Goal: Task Accomplishment & Management: Use online tool/utility

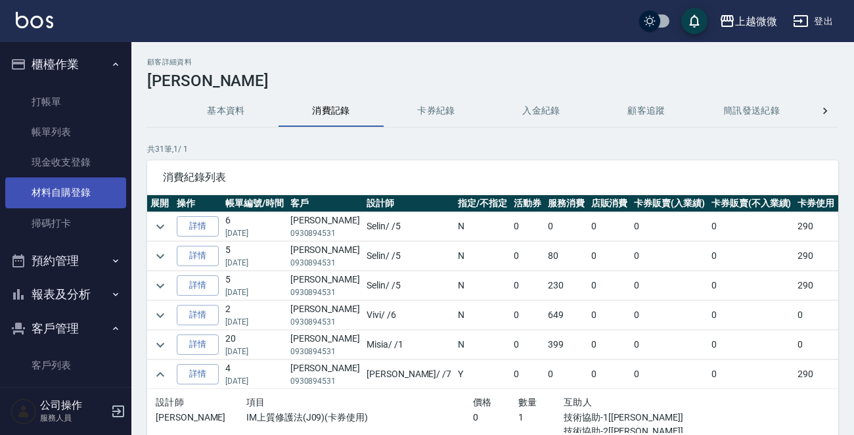
scroll to position [66, 129]
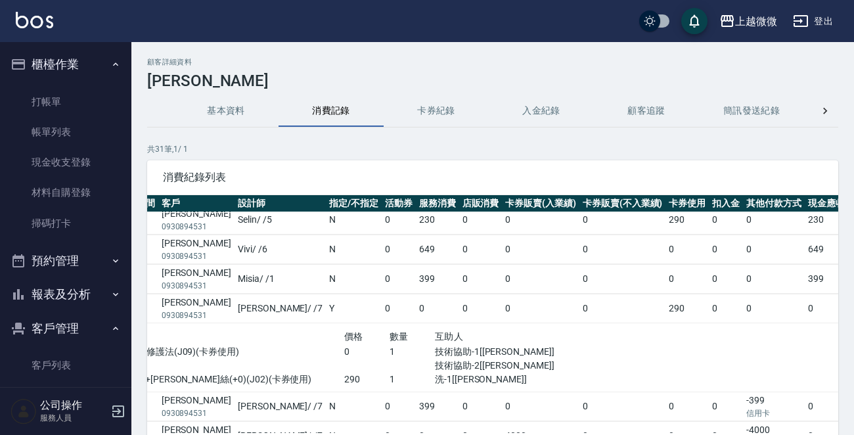
click at [83, 281] on button "報表及分析" at bounding box center [65, 294] width 121 height 34
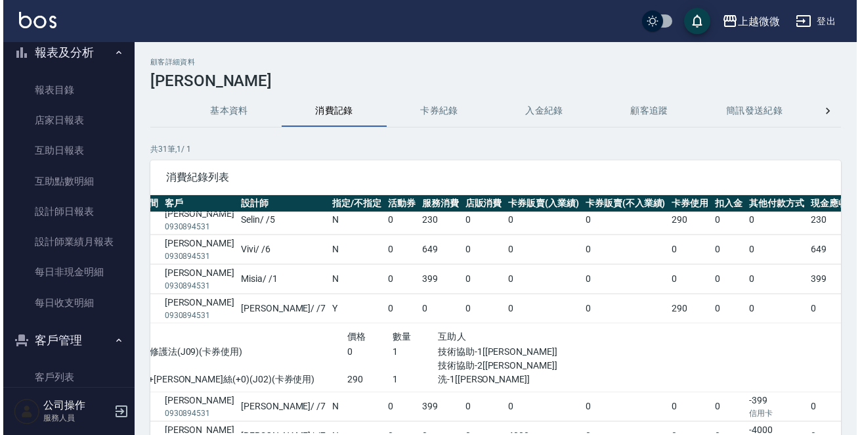
scroll to position [263, 0]
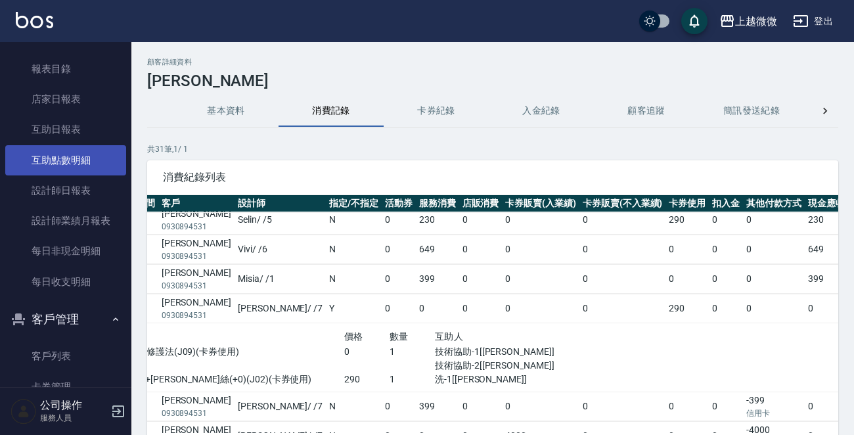
click at [62, 154] on link "互助點數明細" at bounding box center [65, 160] width 121 height 30
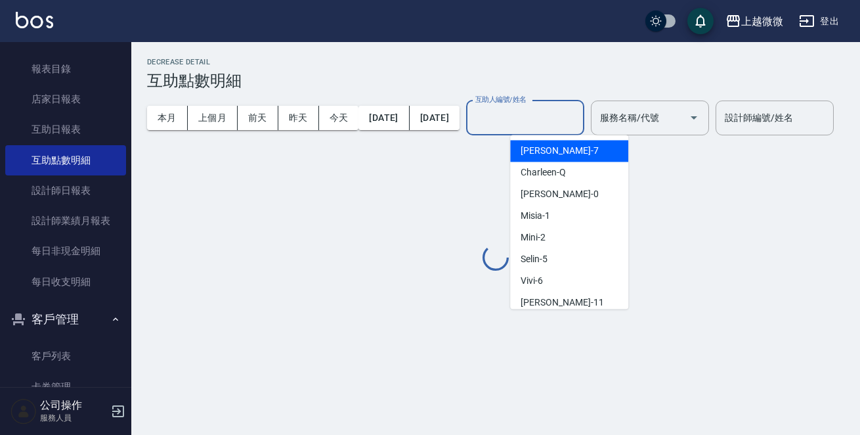
click at [552, 121] on input "互助人編號/姓名" at bounding box center [525, 117] width 106 height 23
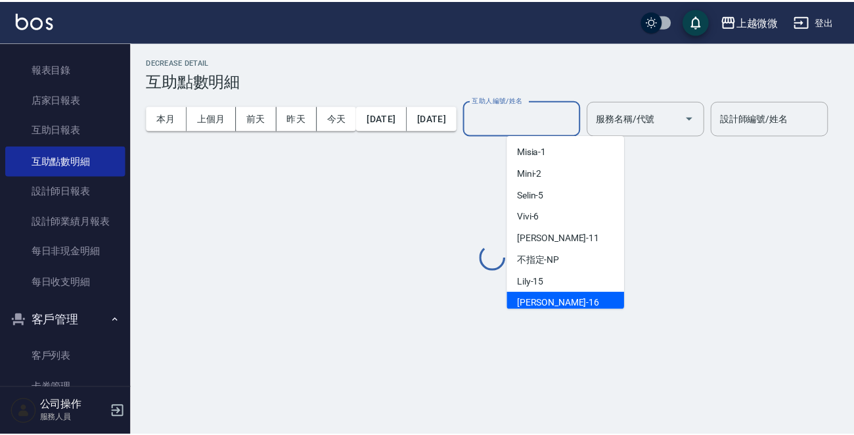
scroll to position [131, 0]
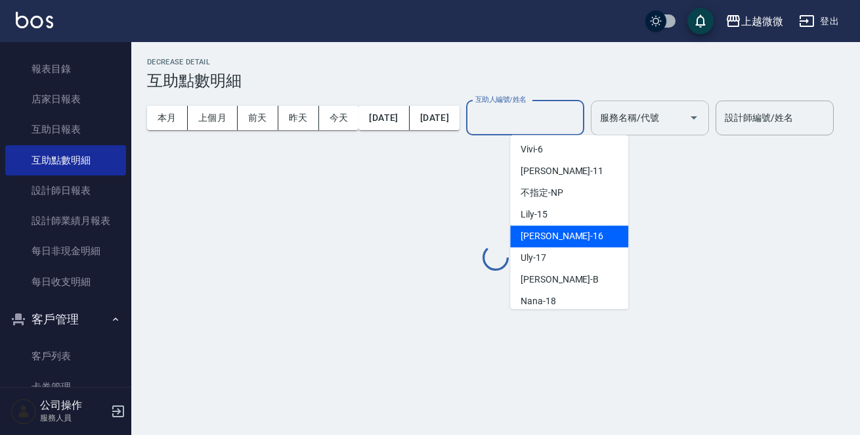
click at [554, 172] on span "[PERSON_NAME] -11" at bounding box center [562, 171] width 83 height 14
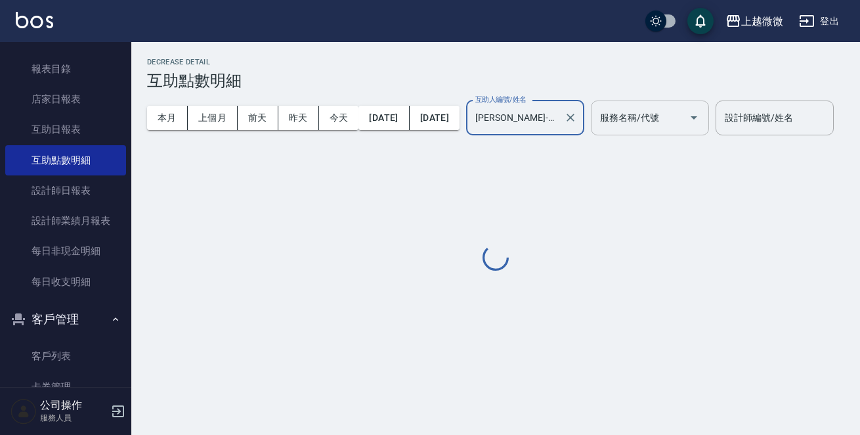
type input "[PERSON_NAME]-11"
click at [684, 120] on input "服務名稱/代號" at bounding box center [640, 117] width 87 height 23
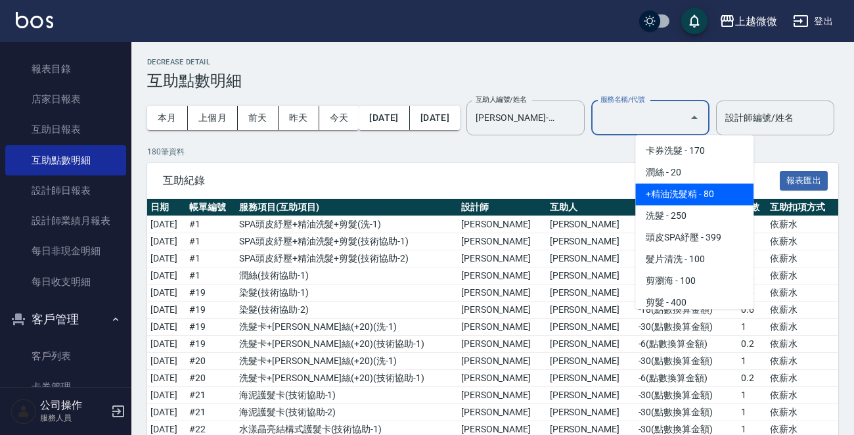
click at [715, 196] on span "+精油洗髮精 - 80" at bounding box center [694, 194] width 118 height 22
type input "+精油洗髮精(A02)"
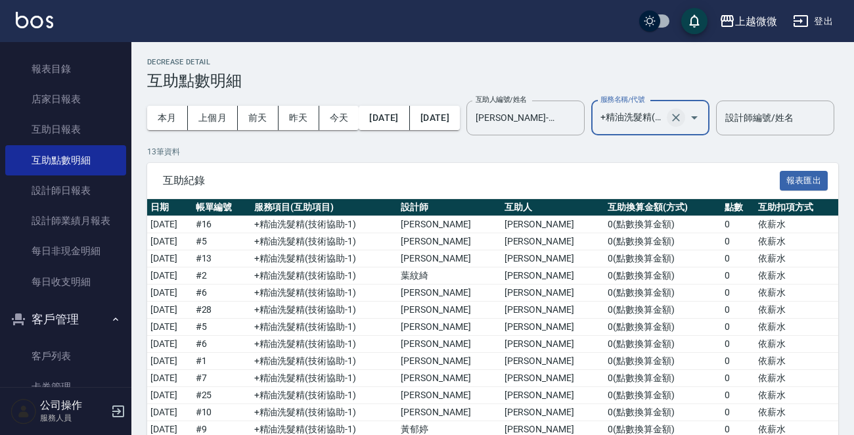
drag, startPoint x: 726, startPoint y: 128, endPoint x: 723, endPoint y: 121, distance: 7.9
click at [703, 125] on div at bounding box center [685, 117] width 37 height 35
click at [682, 118] on icon "Clear" at bounding box center [675, 117] width 13 height 13
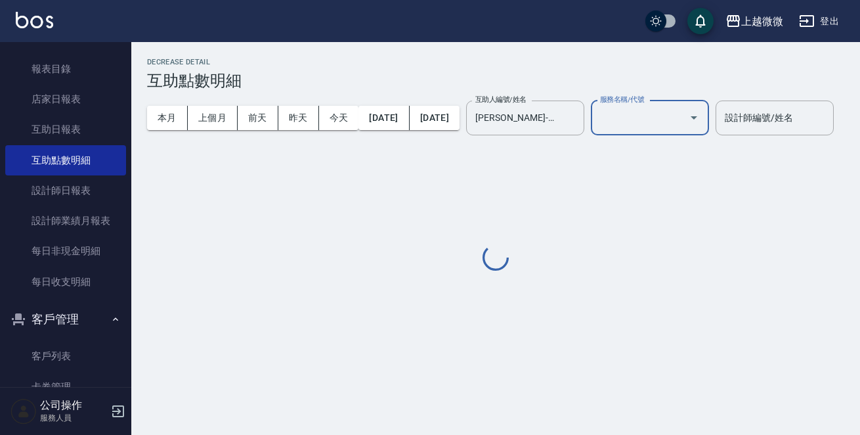
click at [684, 117] on input "服務名稱/代號" at bounding box center [640, 117] width 87 height 23
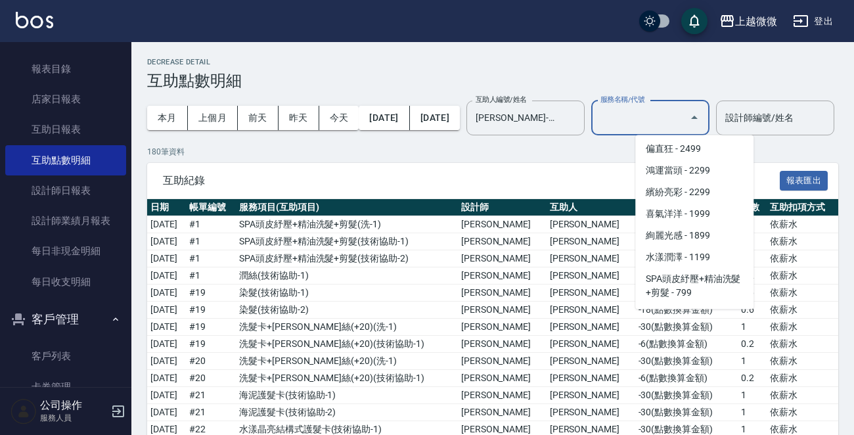
scroll to position [2364, 0]
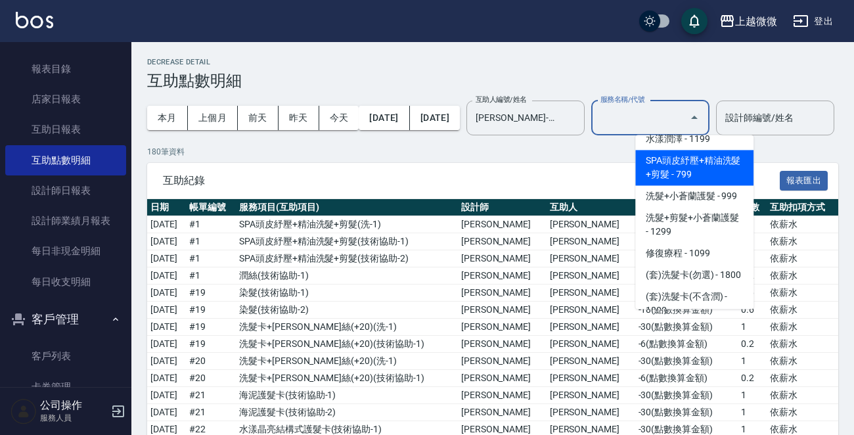
click at [713, 152] on span "SPA頭皮紓壓+精油洗髮+剪髮 - 799" at bounding box center [694, 167] width 118 height 35
type input "SPA頭皮紓壓+精油洗髮+剪髮(I13)"
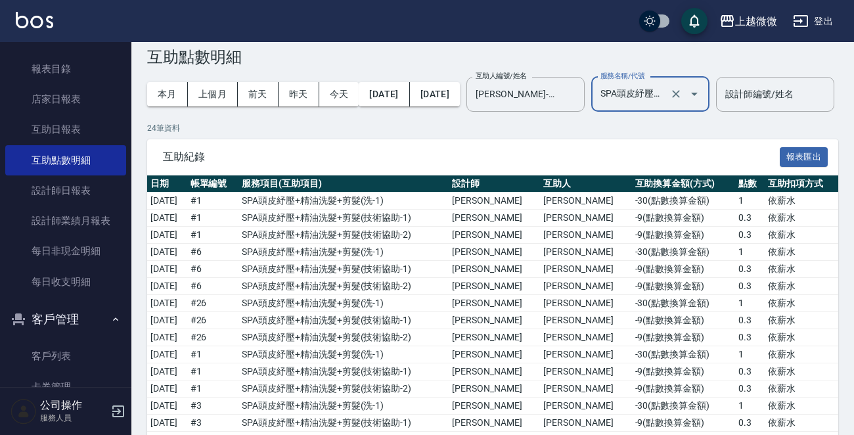
scroll to position [20, 0]
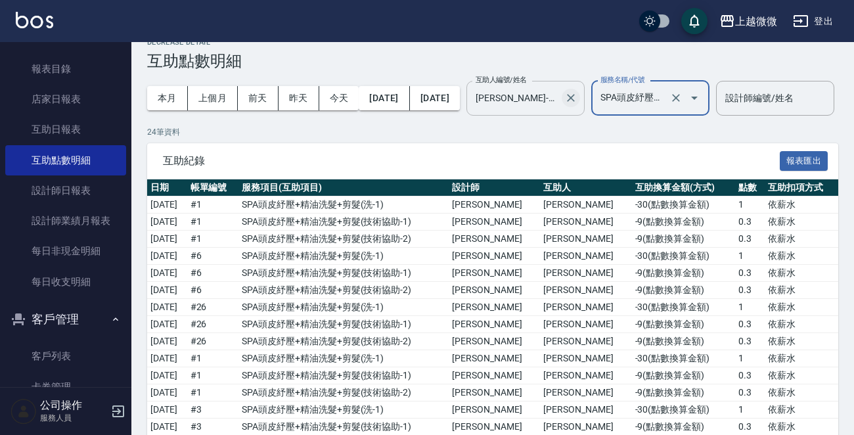
click at [579, 91] on div at bounding box center [570, 98] width 17 height 35
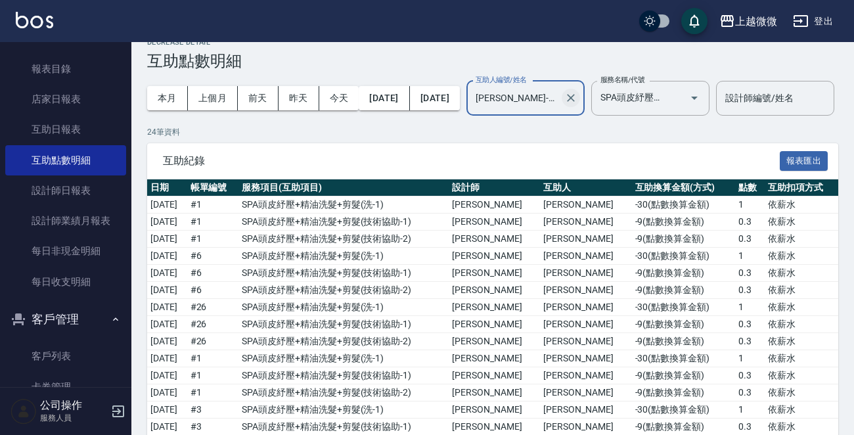
click at [580, 91] on button "Clear" at bounding box center [571, 98] width 18 height 18
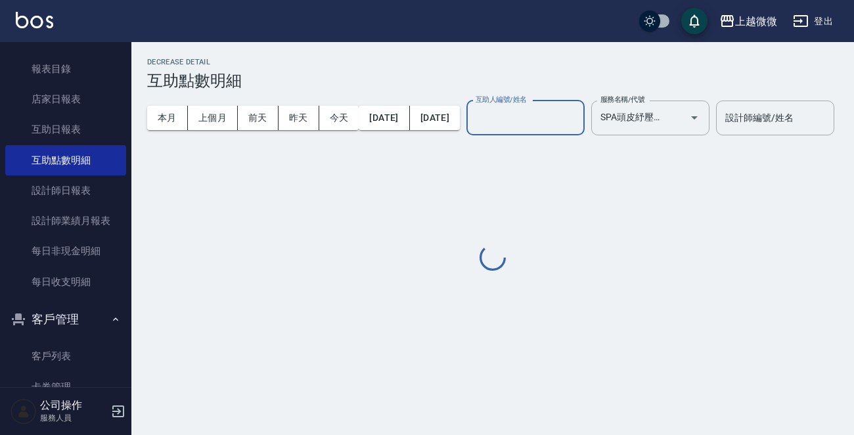
scroll to position [0, 0]
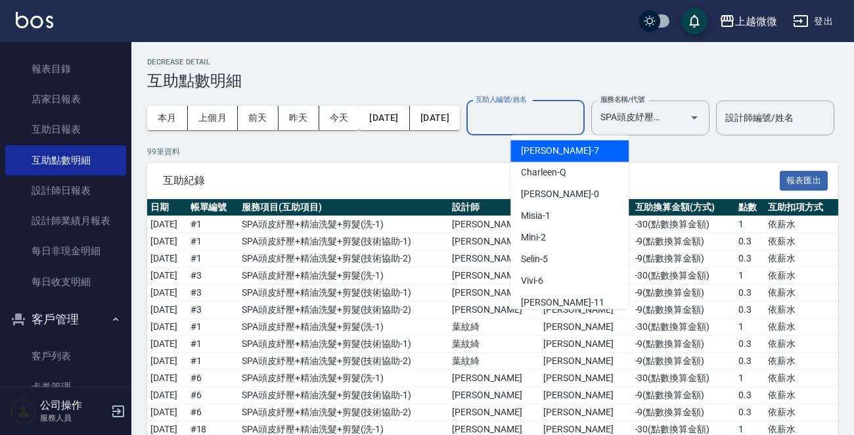
click at [552, 122] on input "互助人編號/姓名" at bounding box center [525, 117] width 106 height 23
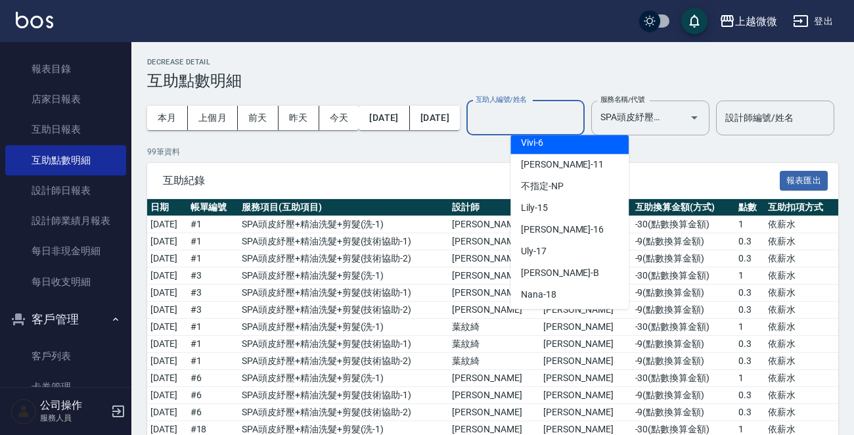
scroll to position [140, 0]
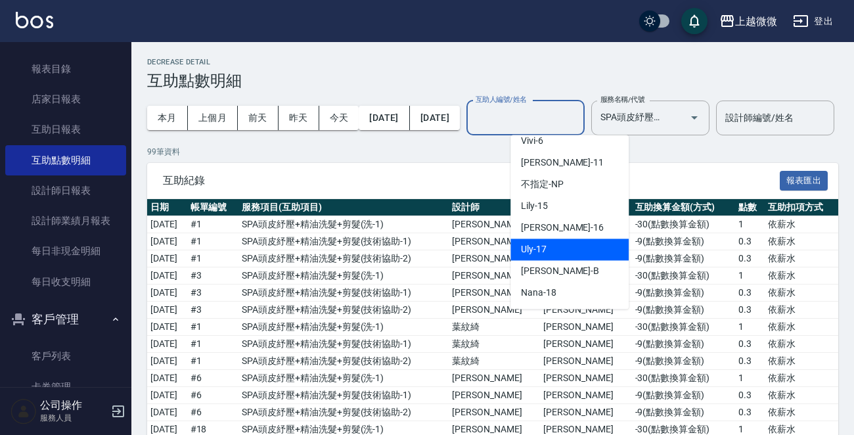
click at [519, 248] on div "Uly -17" at bounding box center [569, 249] width 118 height 22
type input "Uly-17"
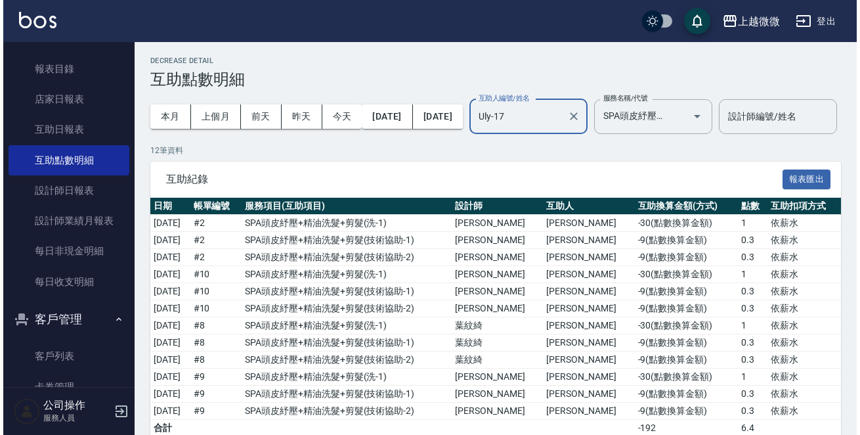
scroll to position [0, 0]
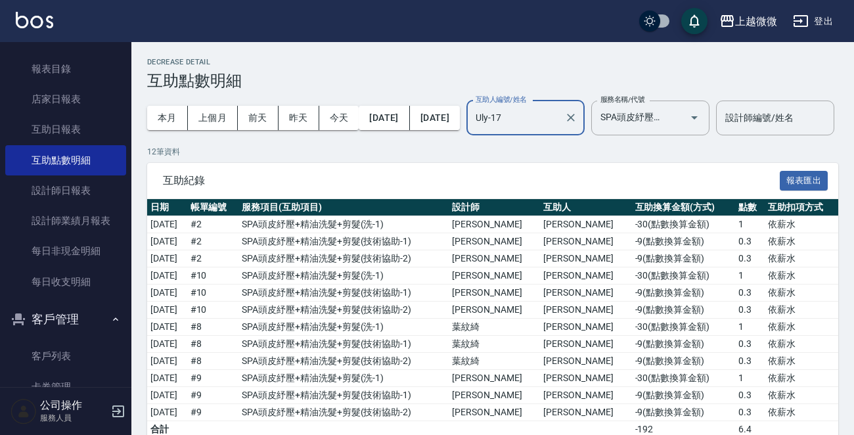
click at [682, 113] on icon "Clear" at bounding box center [675, 117] width 13 height 13
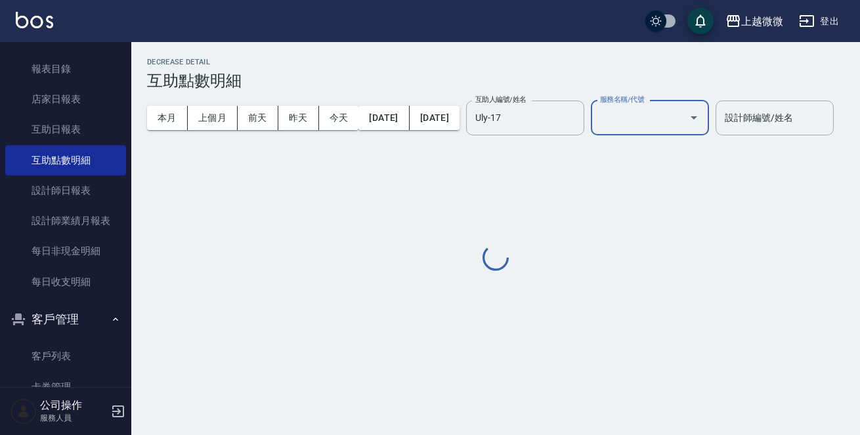
click at [684, 118] on input "服務名稱/代號" at bounding box center [640, 117] width 87 height 23
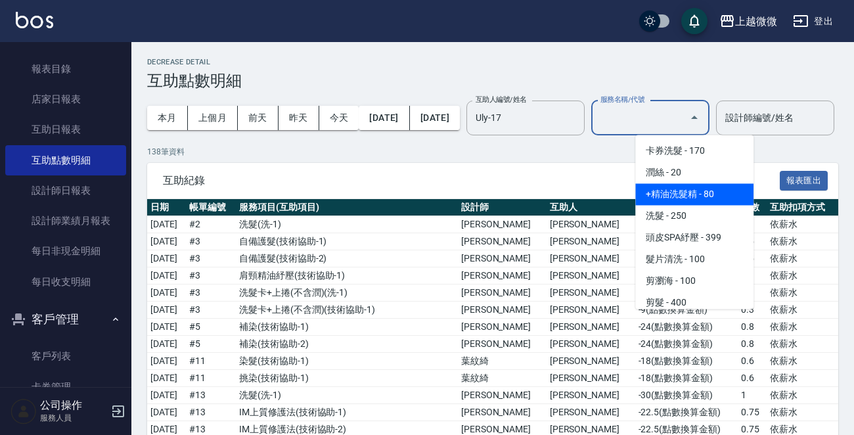
click at [687, 191] on span "+精油洗髮精 - 80" at bounding box center [694, 194] width 118 height 22
type input "+精油洗髮精(A02)"
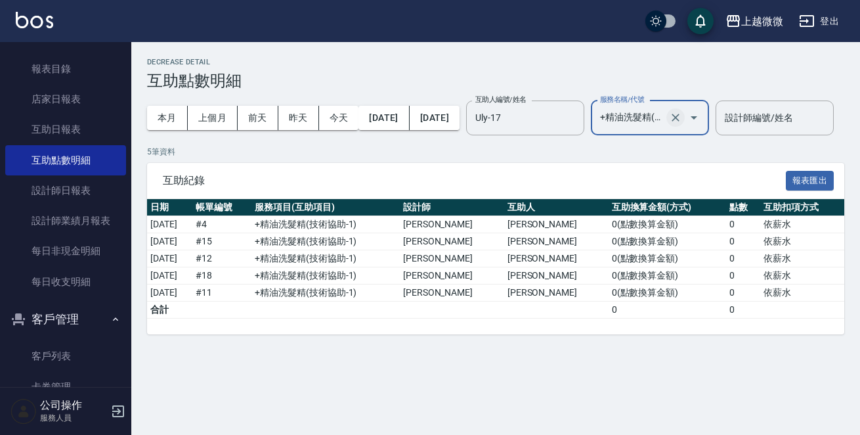
click at [682, 118] on icon "Clear" at bounding box center [675, 117] width 13 height 13
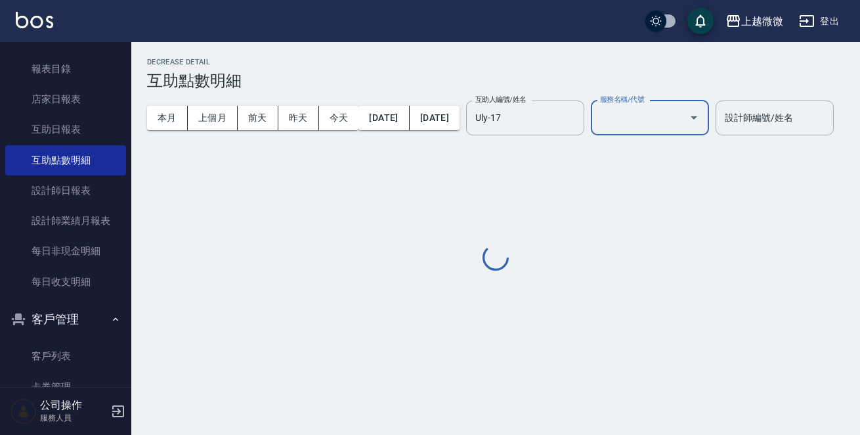
click at [684, 114] on input "服務名稱/代號" at bounding box center [640, 117] width 87 height 23
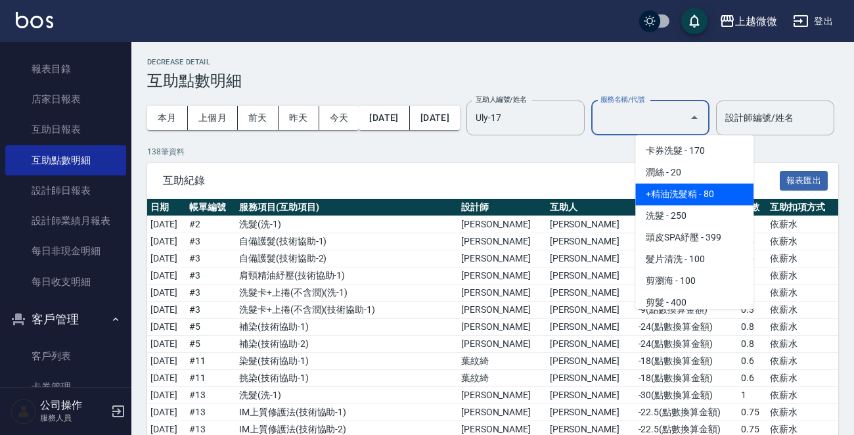
click at [693, 194] on span "+精油洗髮精 - 80" at bounding box center [694, 194] width 118 height 22
type input "+精油洗髮精(A02)"
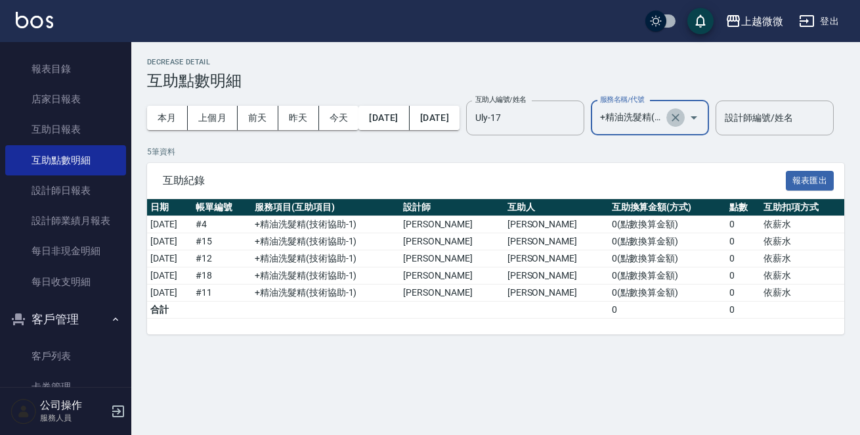
click at [682, 118] on icon "Clear" at bounding box center [675, 117] width 13 height 13
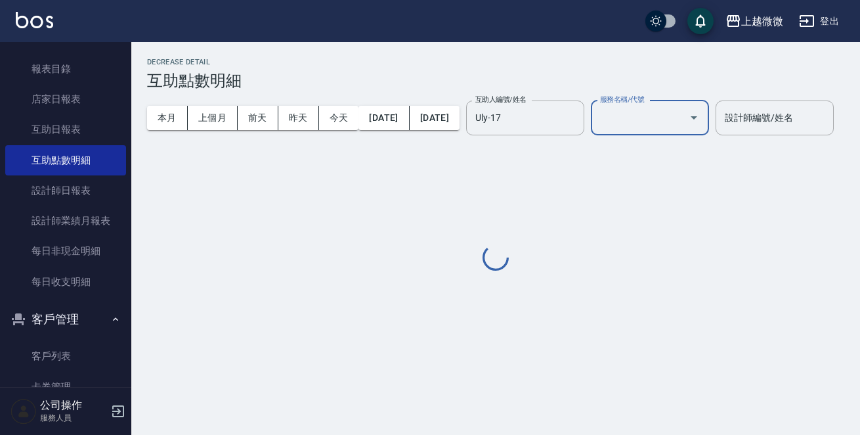
click at [684, 114] on input "服務名稱/代號" at bounding box center [640, 117] width 87 height 23
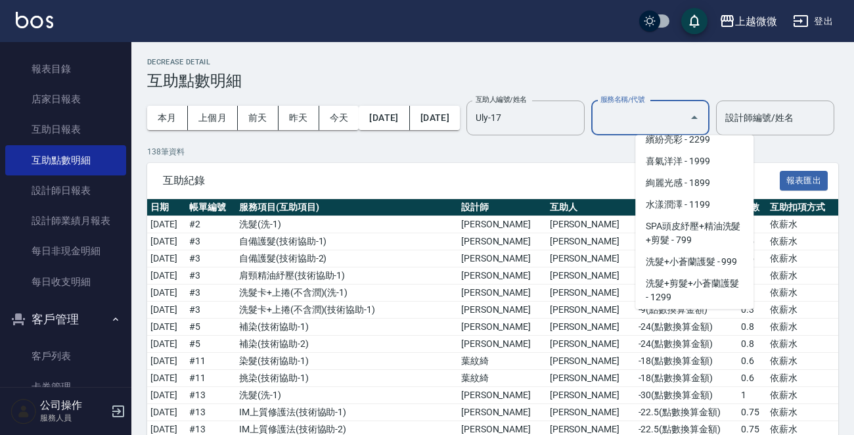
scroll to position [2299, 0]
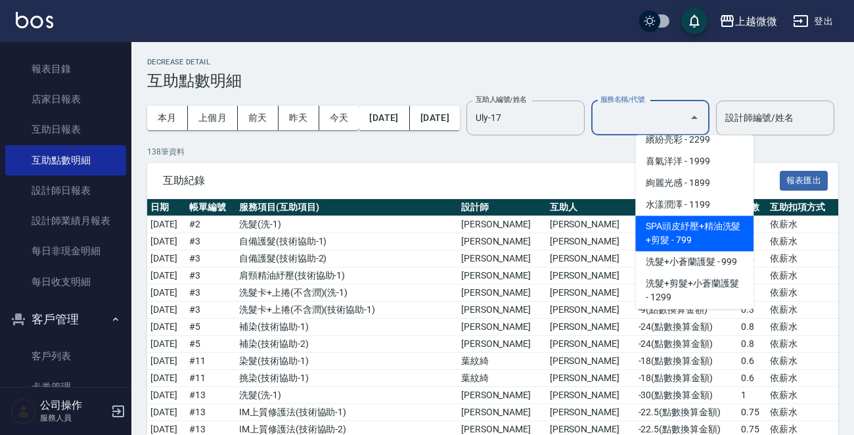
click at [701, 232] on span "SPA頭皮紓壓+精油洗髮+剪髮 - 799" at bounding box center [694, 232] width 118 height 35
type input "SPA頭皮紓壓+精油洗髮+剪髮(I13)"
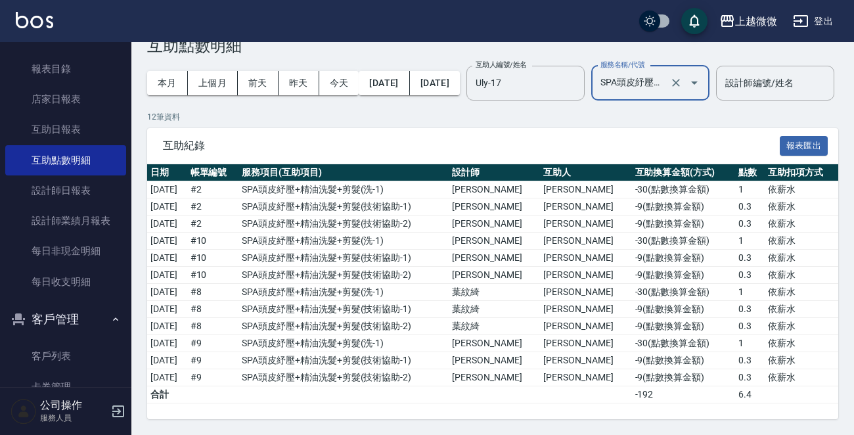
scroll to position [0, 0]
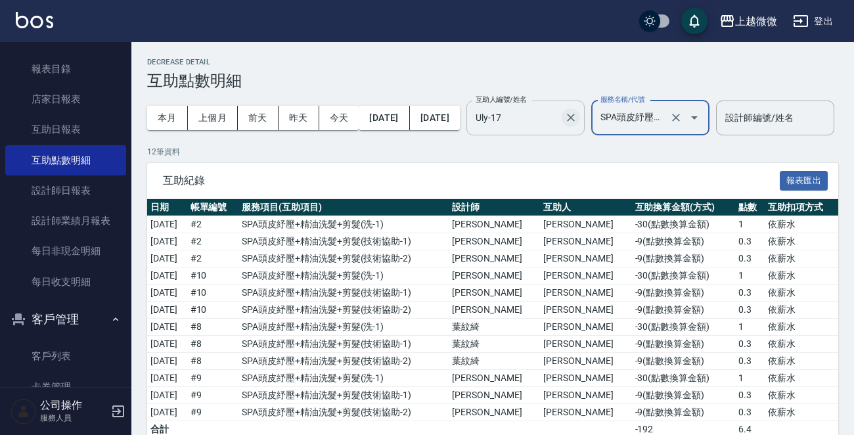
click at [575, 120] on icon "Clear" at bounding box center [571, 118] width 8 height 8
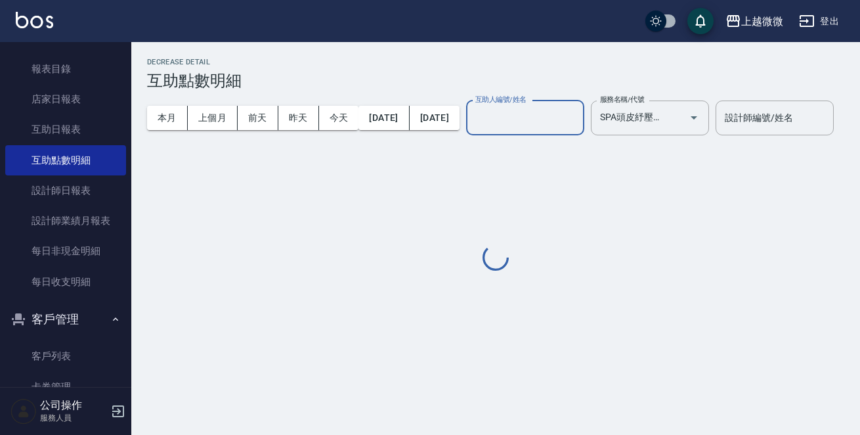
click at [579, 118] on input "互助人編號/姓名" at bounding box center [525, 117] width 106 height 23
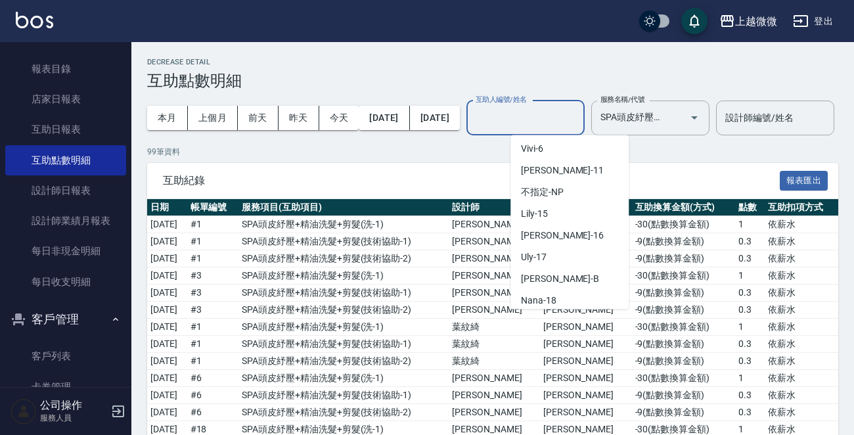
scroll to position [140, 0]
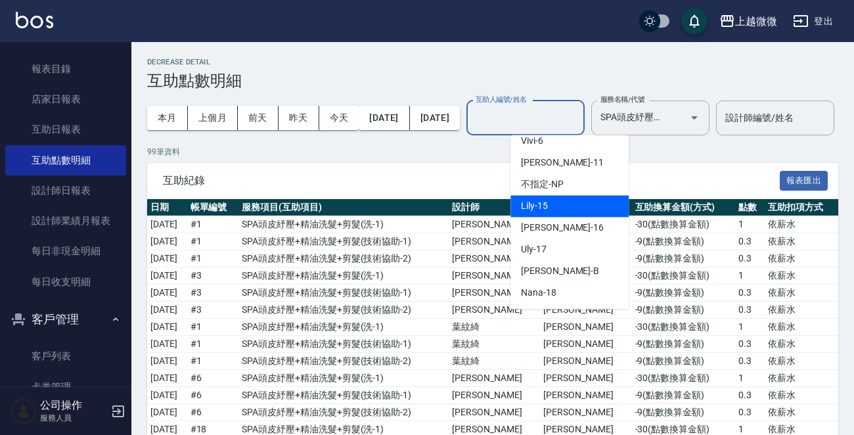
click at [552, 204] on div "Lily -15" at bounding box center [569, 206] width 118 height 22
type input "Lily-15"
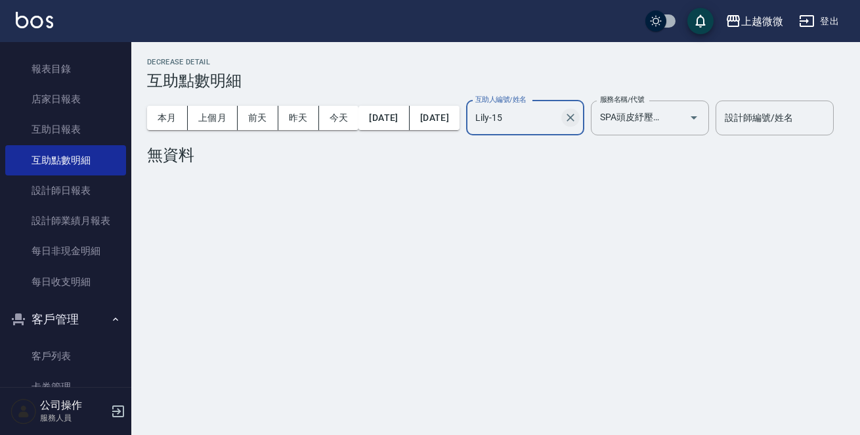
click at [580, 118] on button "Clear" at bounding box center [571, 117] width 18 height 18
click at [579, 118] on input "互助人編號/姓名" at bounding box center [525, 117] width 106 height 23
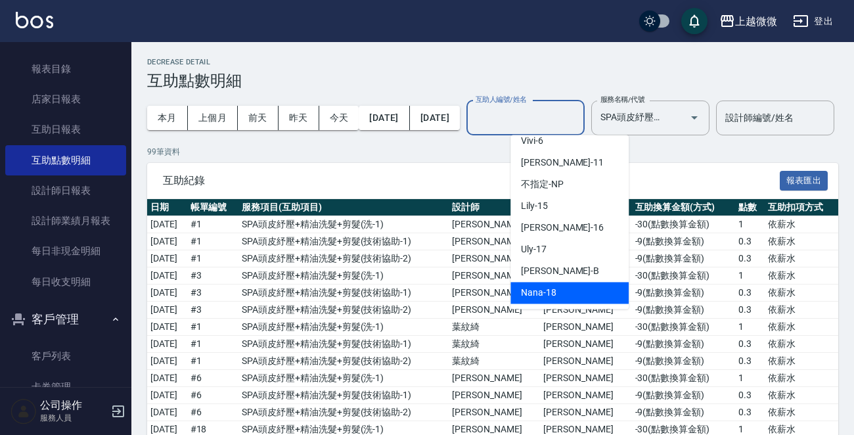
click at [570, 288] on div "Nana -18" at bounding box center [569, 293] width 118 height 22
type input "Nana-18"
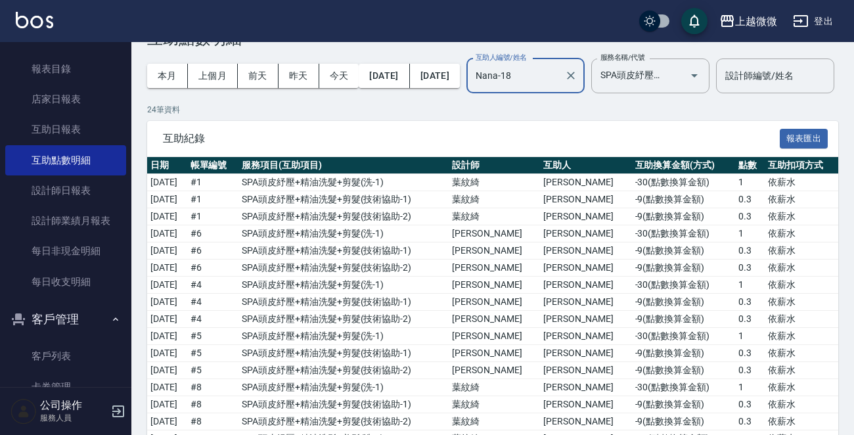
scroll to position [20, 0]
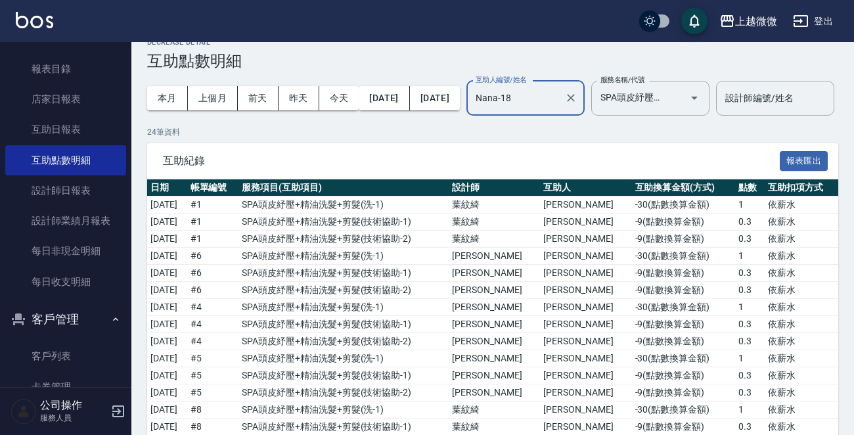
click at [682, 94] on icon "Clear" at bounding box center [675, 97] width 13 height 13
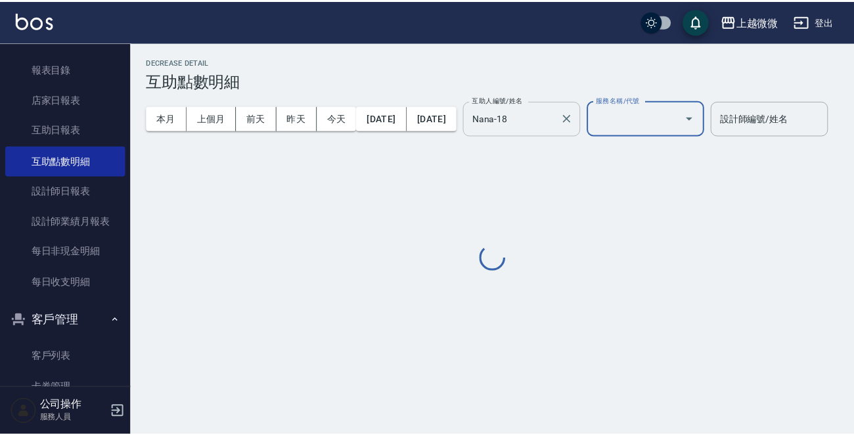
scroll to position [0, 0]
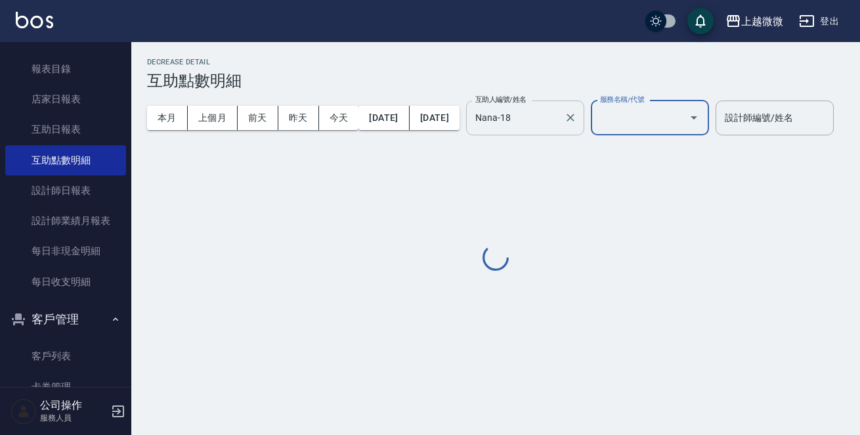
click at [684, 117] on input "服務名稱/代號" at bounding box center [640, 117] width 87 height 23
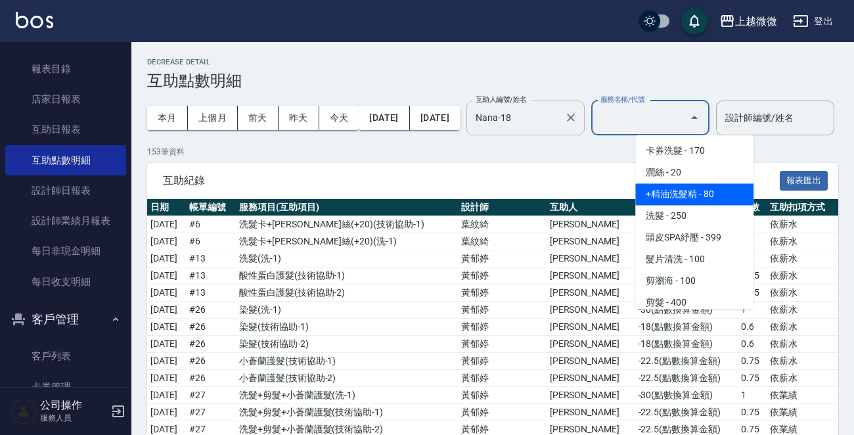
click at [715, 196] on span "+精油洗髮精 - 80" at bounding box center [694, 194] width 118 height 22
type input "+精油洗髮精(A02)"
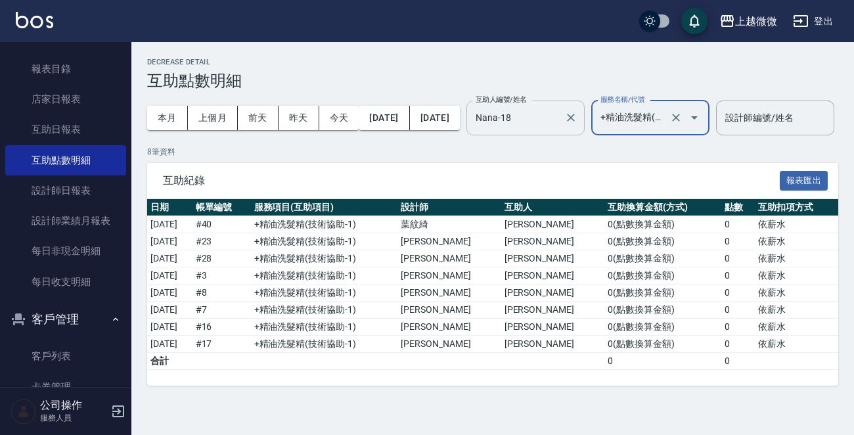
scroll to position [11, 0]
click at [575, 114] on icon "Clear" at bounding box center [571, 118] width 8 height 8
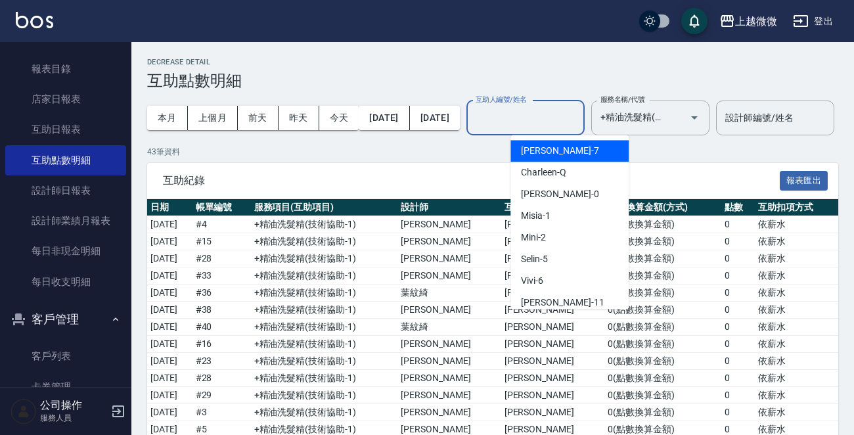
click at [579, 118] on input "互助人編號/姓名" at bounding box center [525, 117] width 106 height 23
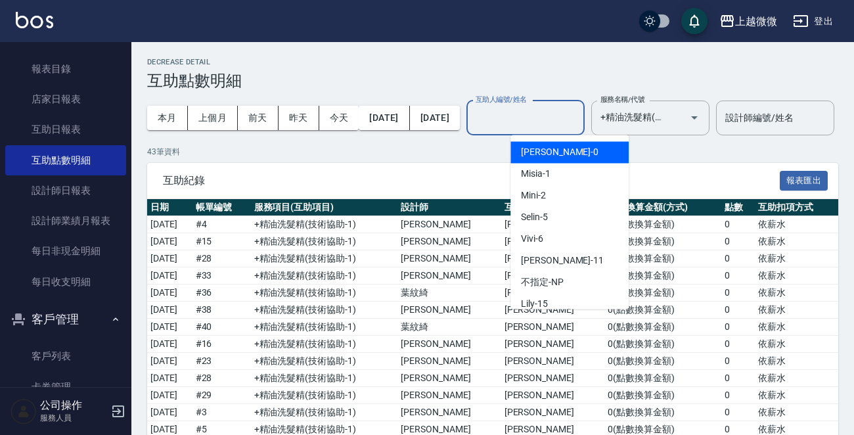
scroll to position [131, 0]
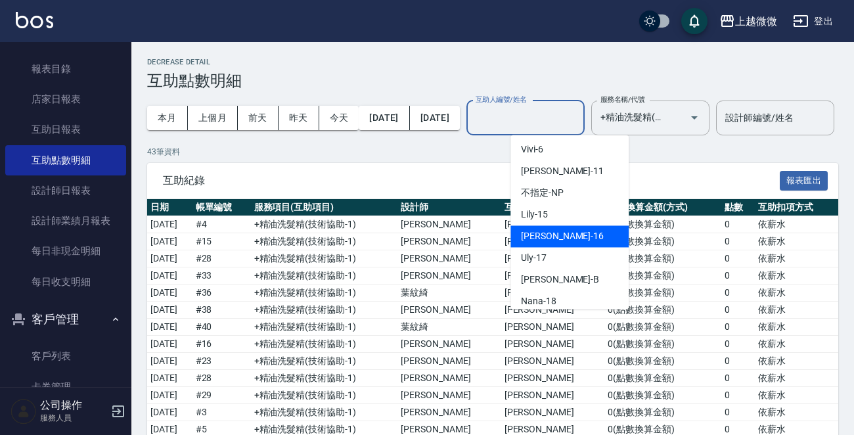
click at [567, 235] on div "[PERSON_NAME] -16" at bounding box center [569, 236] width 118 height 22
type input "[PERSON_NAME]-16"
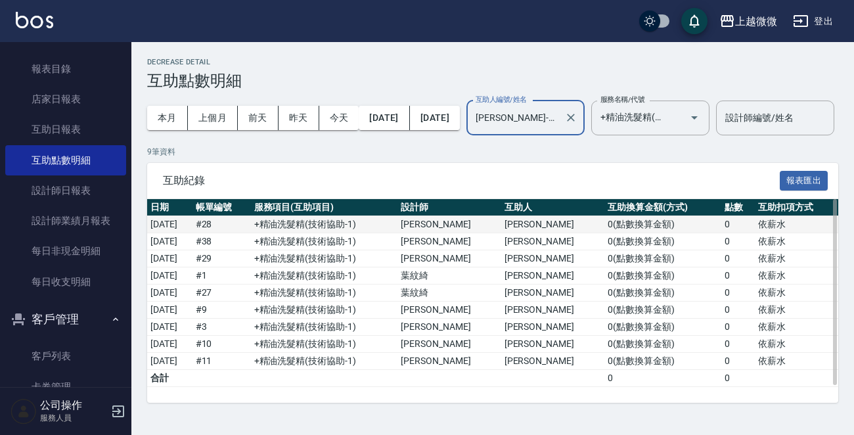
scroll to position [27, 0]
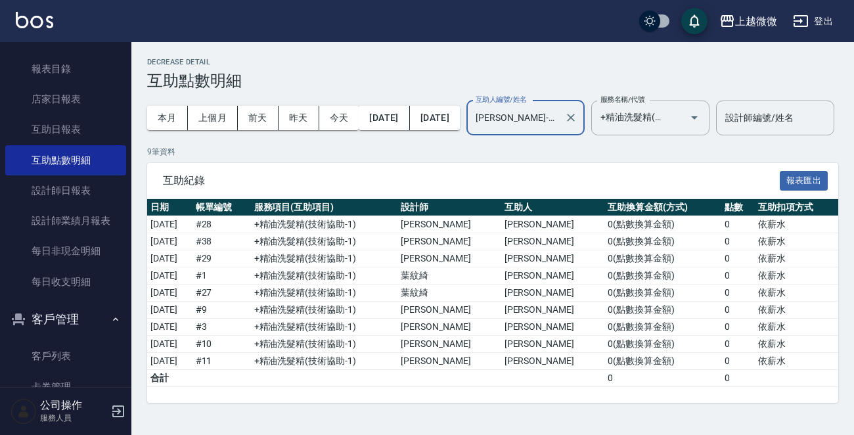
click at [702, 110] on icon "Open" at bounding box center [694, 118] width 16 height 16
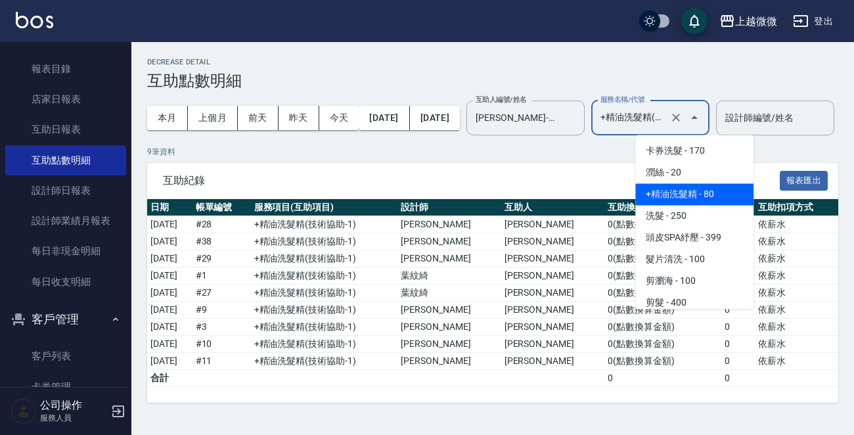
scroll to position [0, 7]
click at [682, 111] on icon "Clear" at bounding box center [675, 117] width 13 height 13
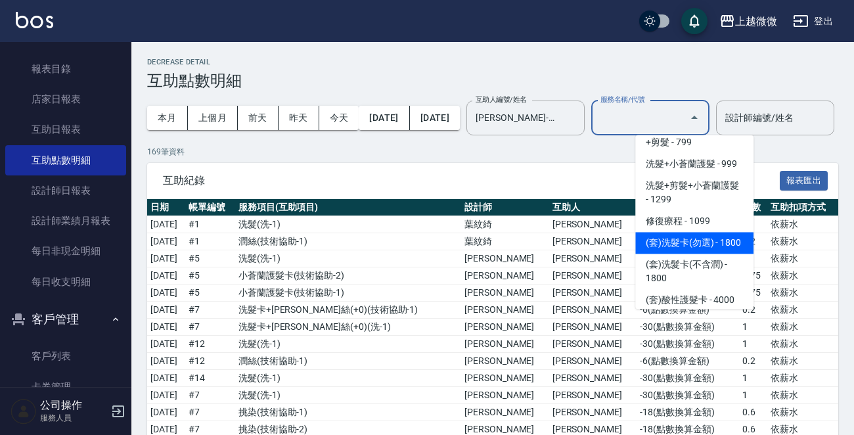
scroll to position [2364, 0]
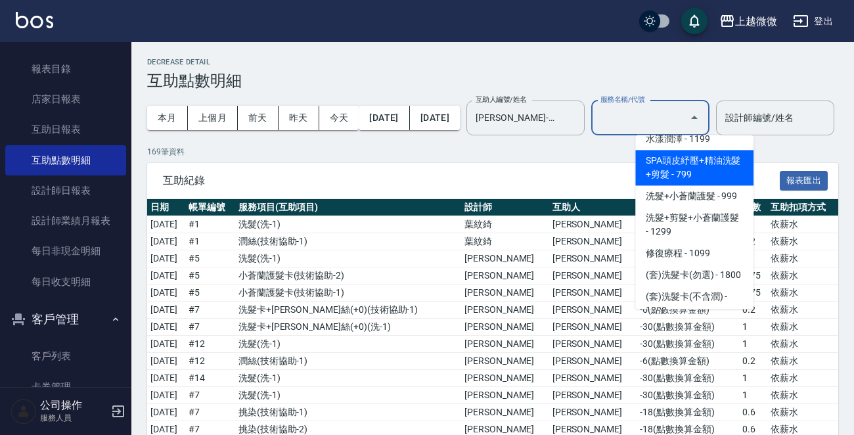
click at [690, 156] on span "SPA頭皮紓壓+精油洗髮+剪髮 - 799" at bounding box center [694, 167] width 118 height 35
type input "SPA頭皮紓壓+精油洗髮+剪髮(I13)"
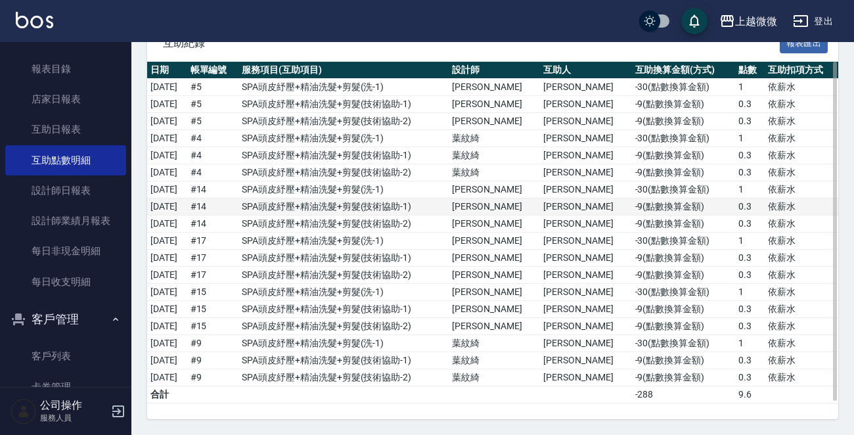
scroll to position [180, 0]
